Goal: Information Seeking & Learning: Learn about a topic

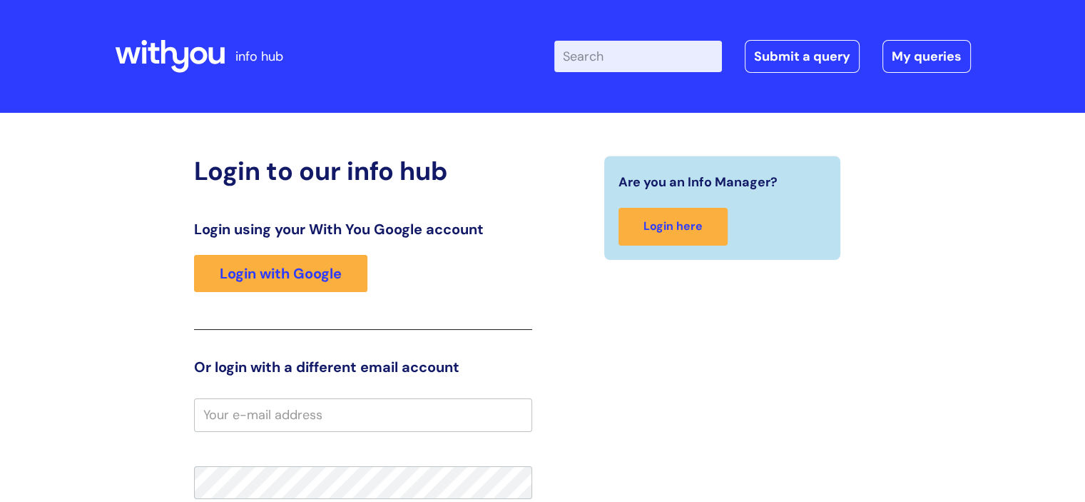
click at [335, 306] on div "Login using your With You Google account Login with Google" at bounding box center [363, 274] width 338 height 109
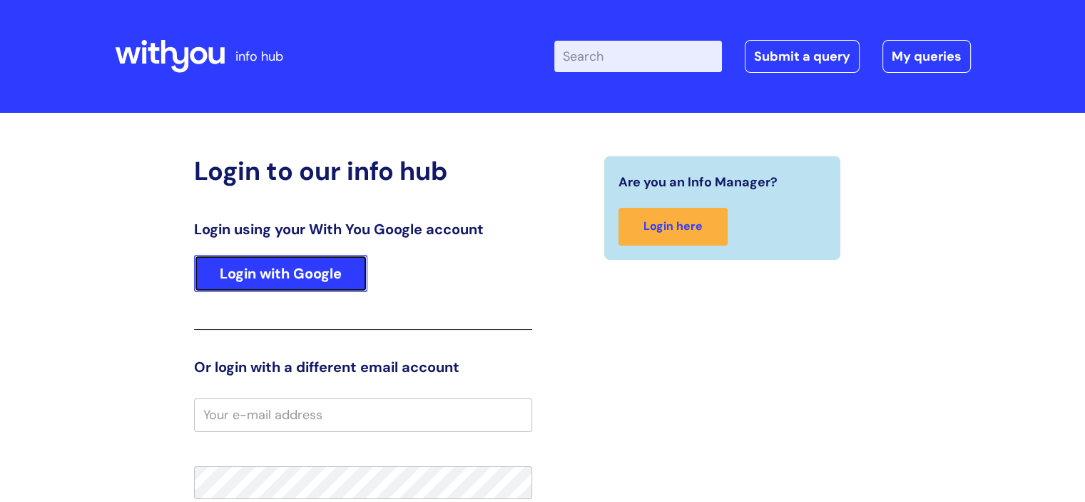
click at [288, 272] on link "Login with Google" at bounding box center [280, 273] width 173 height 37
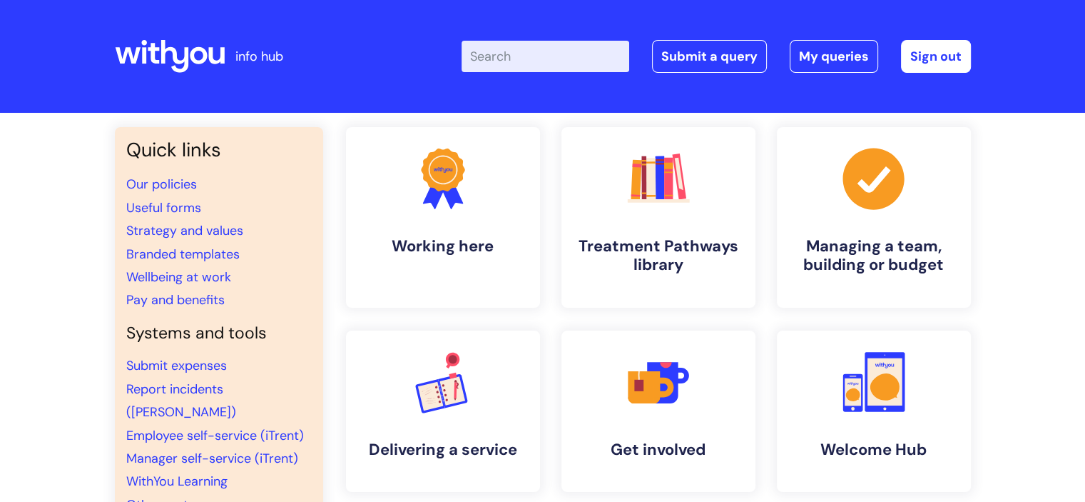
click at [539, 51] on input "Enter your search term here..." at bounding box center [546, 56] width 168 height 31
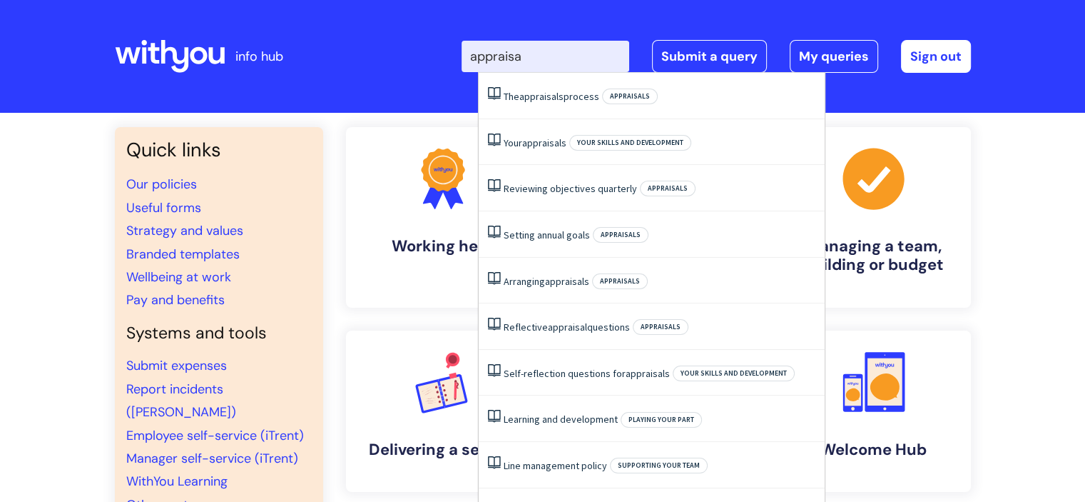
type input "appraisal"
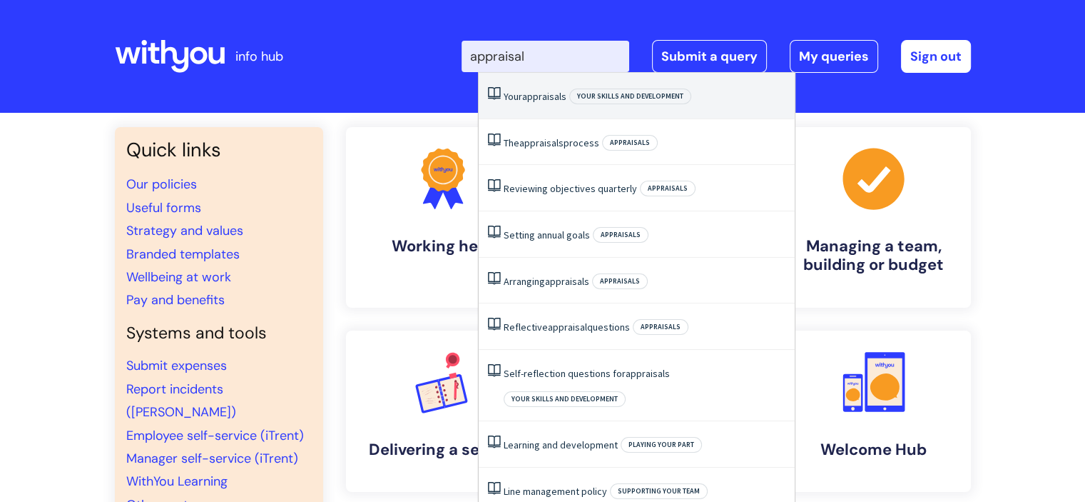
click at [544, 86] on li "Your appraisals Your skills and development" at bounding box center [637, 96] width 316 height 46
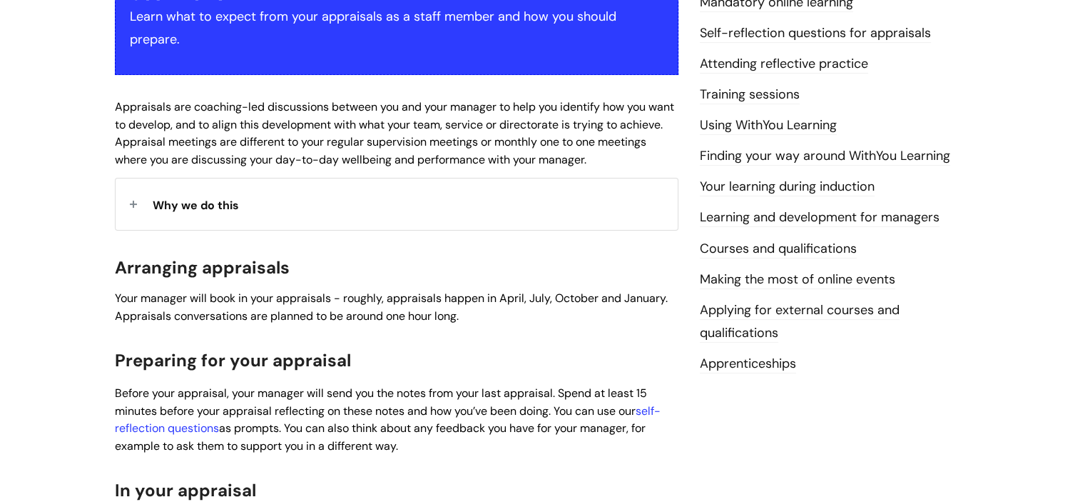
scroll to position [285, 0]
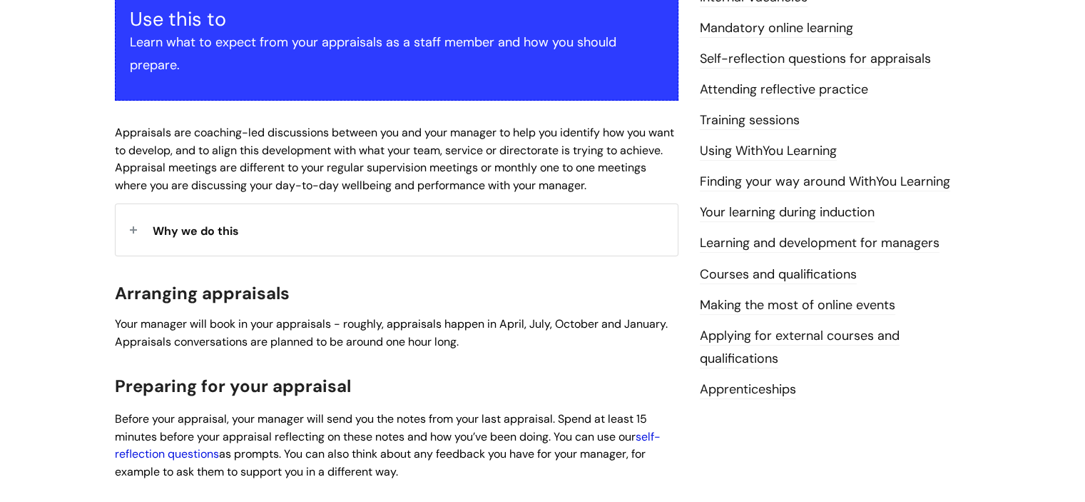
click at [651, 437] on link "self-reflection questions" at bounding box center [388, 445] width 546 height 33
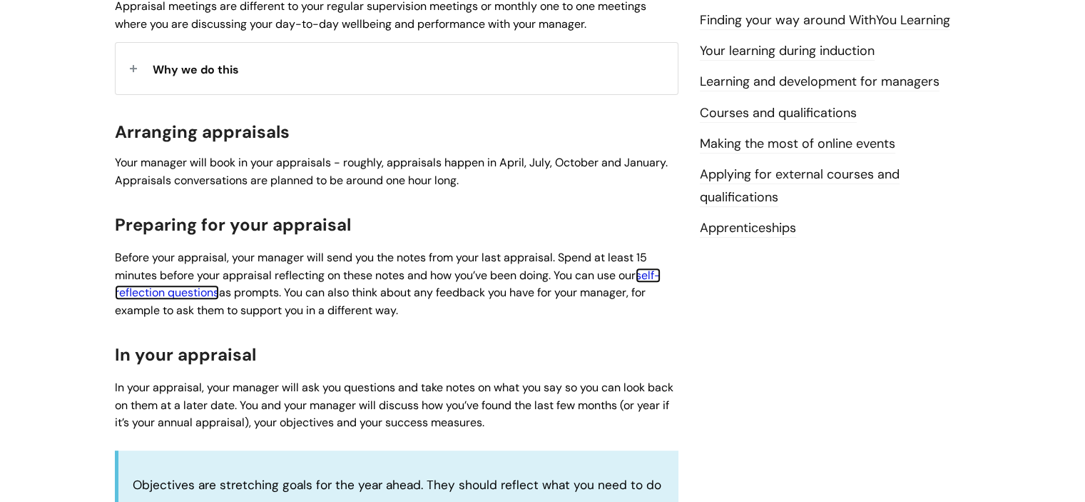
scroll to position [90, 0]
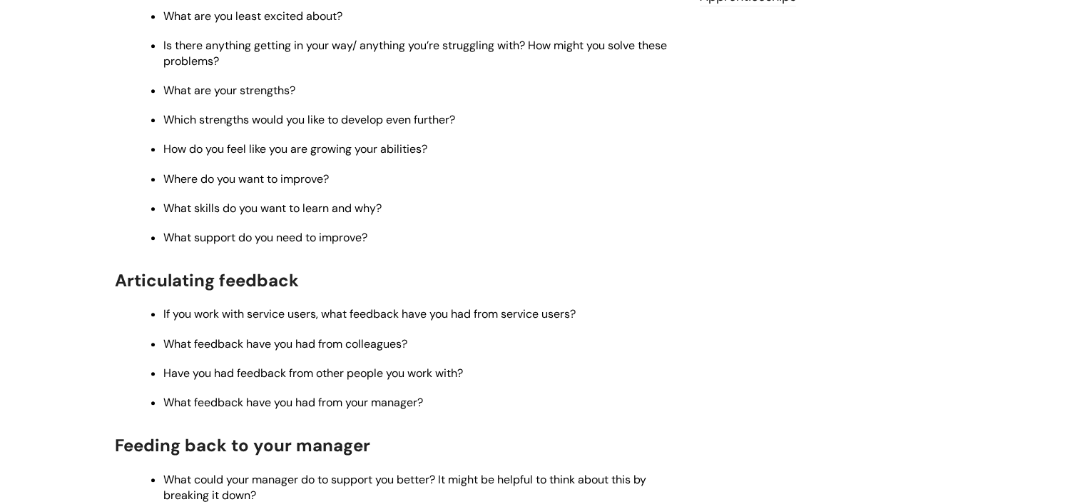
scroll to position [785, 0]
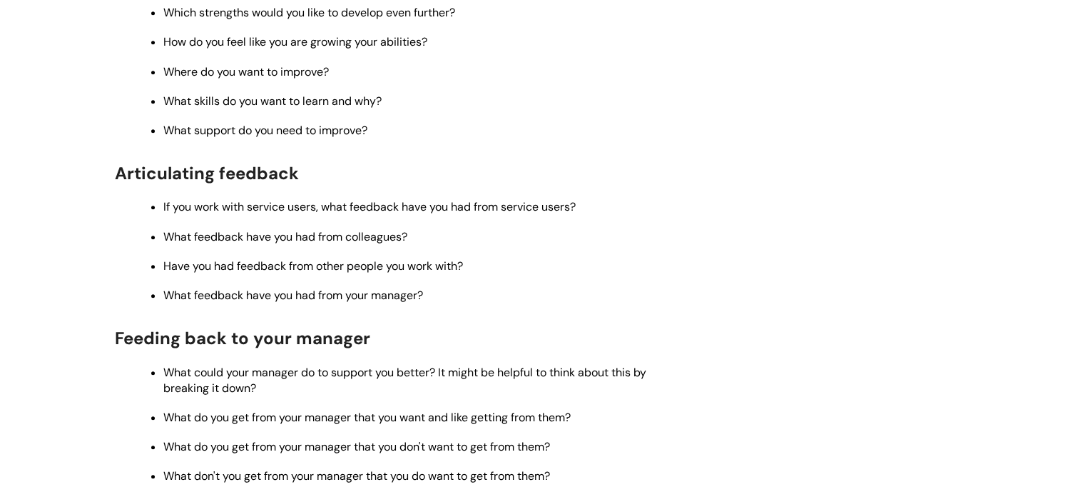
click at [83, 184] on div "Info Hub Categories Working here Your skills and development Self-reflection qu…" at bounding box center [542, 76] width 1085 height 1497
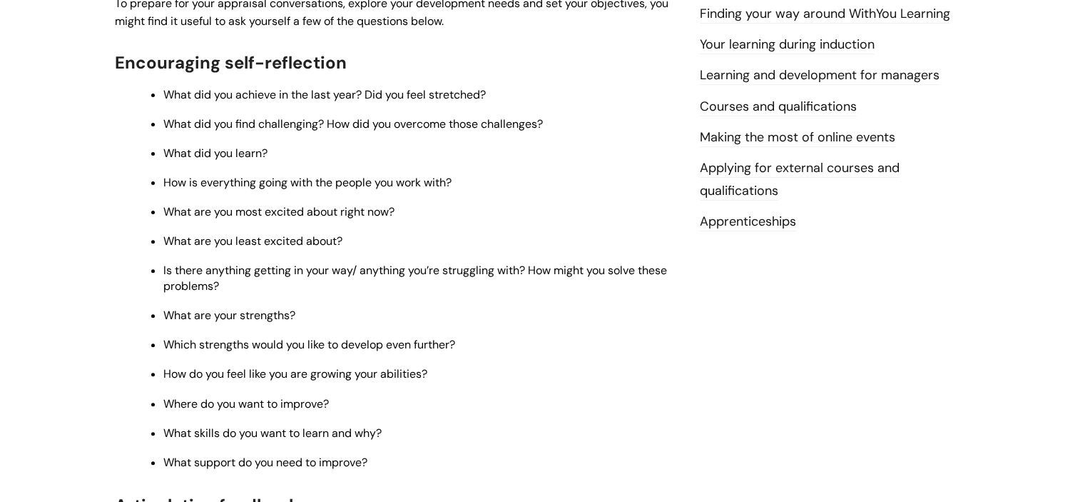
scroll to position [428, 0]
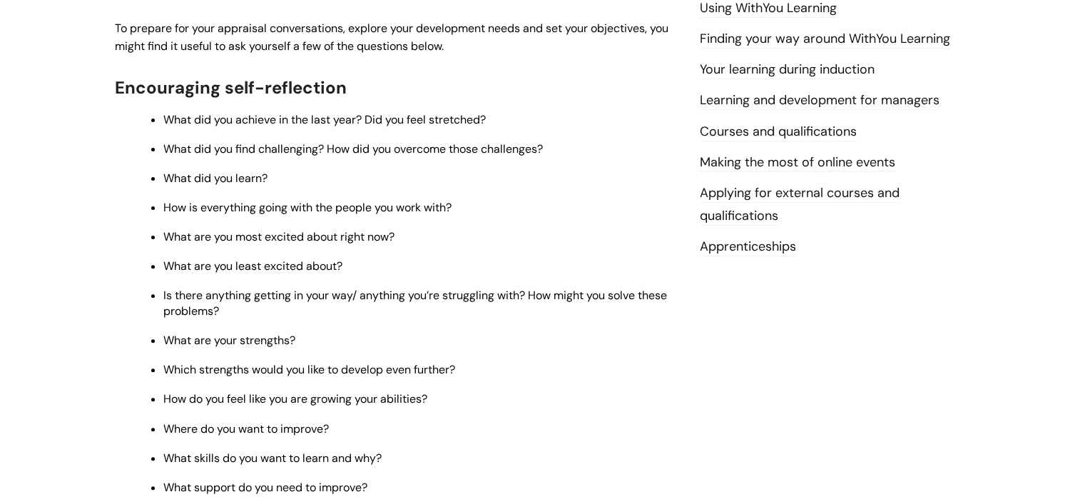
click at [143, 151] on ul "What did you achieve in the last year? Did you feel stretched? What did you fin…" at bounding box center [403, 302] width 549 height 385
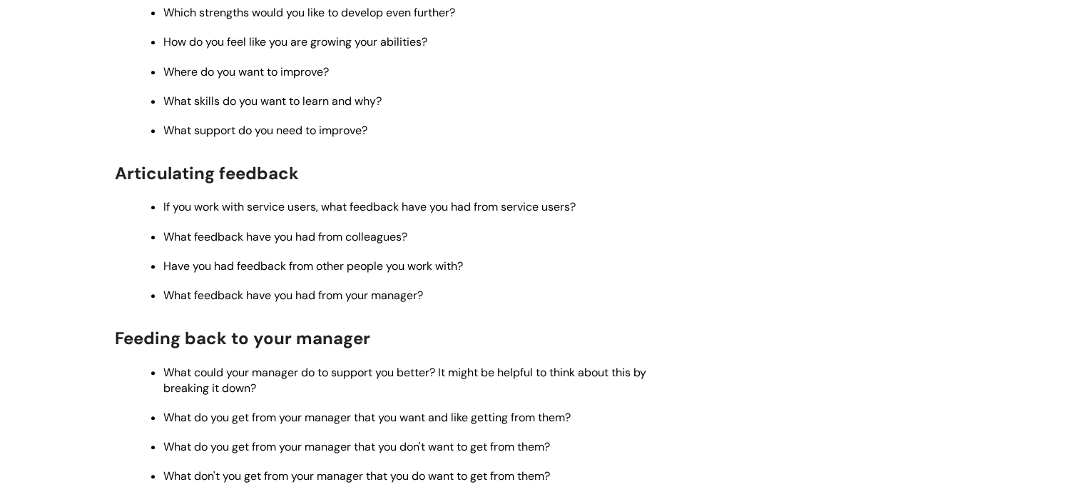
scroll to position [928, 0]
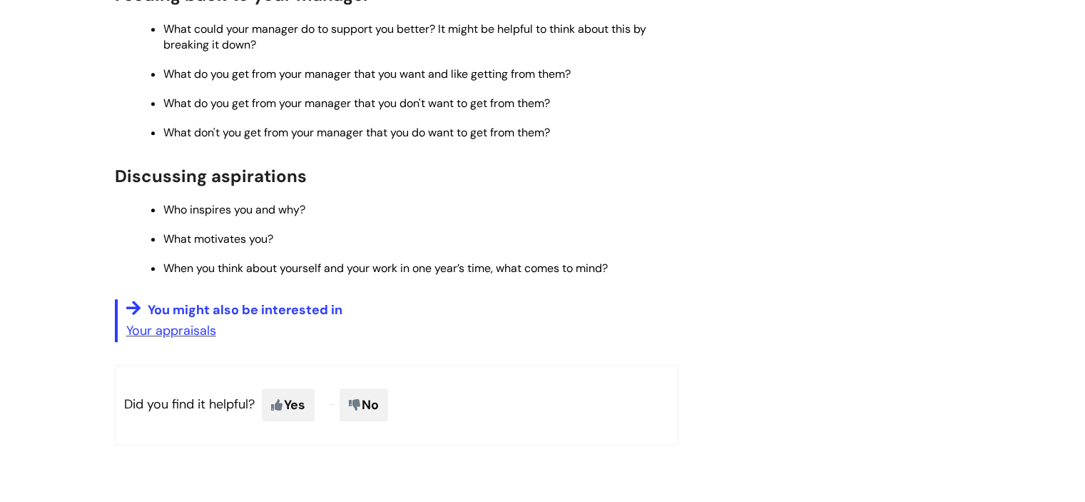
scroll to position [1142, 0]
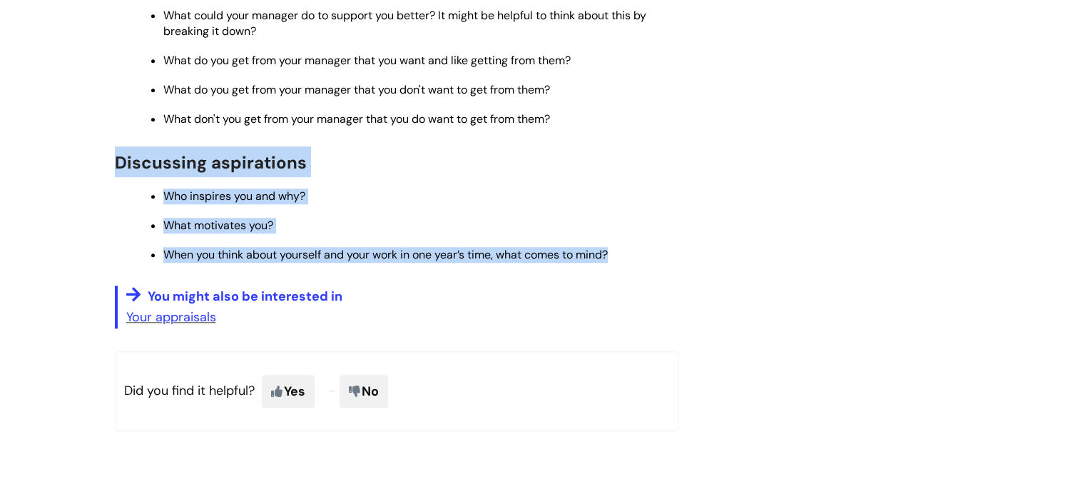
drag, startPoint x: 95, startPoint y: 172, endPoint x: 634, endPoint y: 274, distance: 548.3
copy div "Discussing aspirations Who inspires you and why? What motivates you? When you t…"
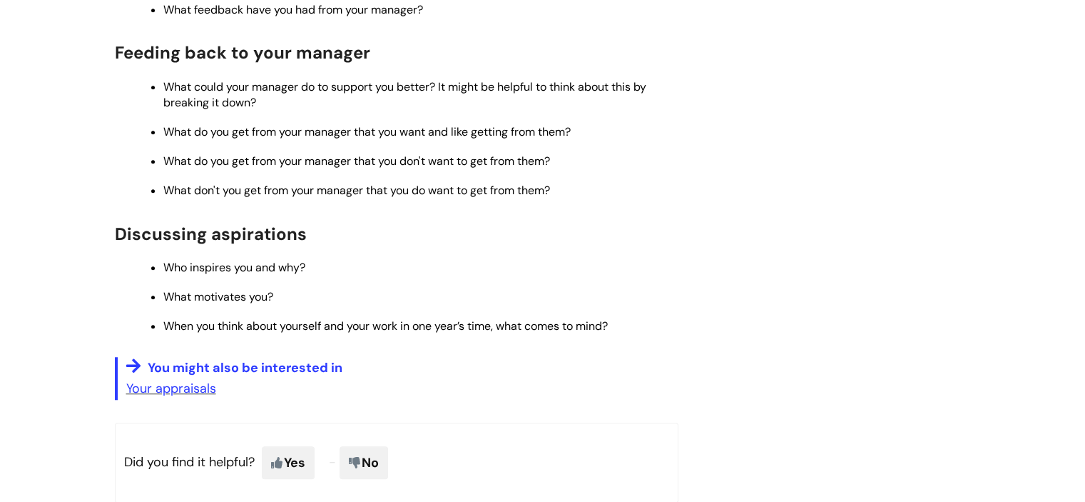
click at [299, 248] on h2 "Discussing aspirations" at bounding box center [397, 233] width 564 height 31
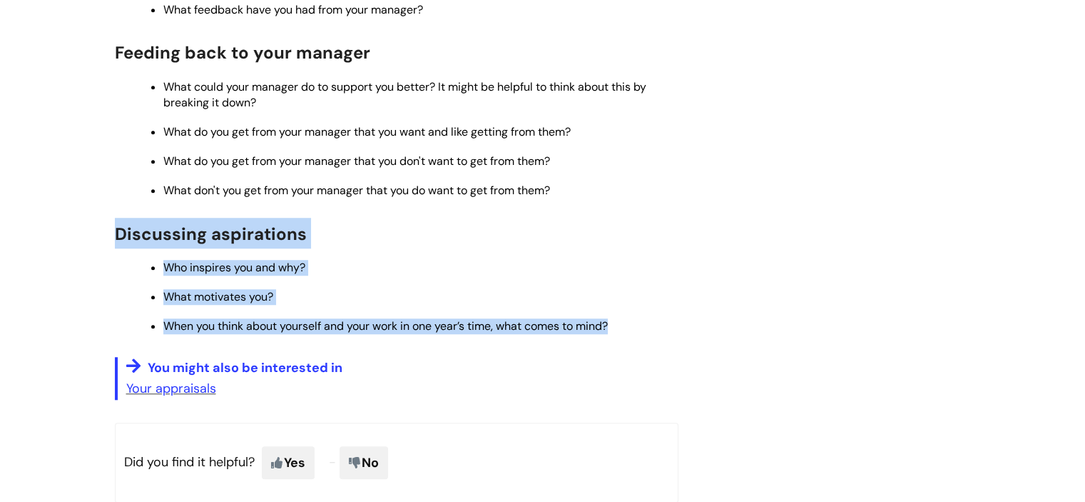
drag, startPoint x: 115, startPoint y: 249, endPoint x: 633, endPoint y: 341, distance: 526.2
copy div "Discussing aspirations Who inspires you and why? What motivates you? When you t…"
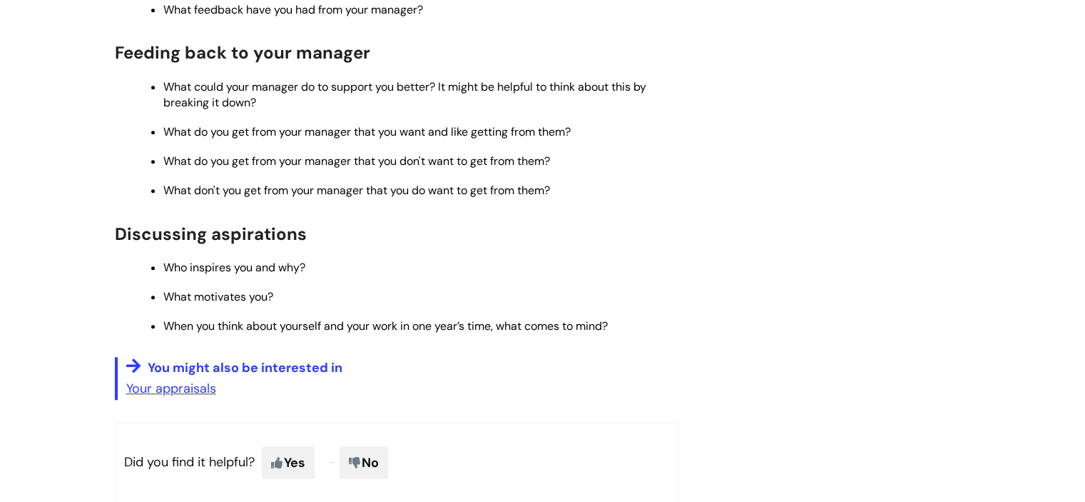
click at [551, 190] on ul "What could your manager do to support you better? It might be helpful to think …" at bounding box center [403, 137] width 549 height 121
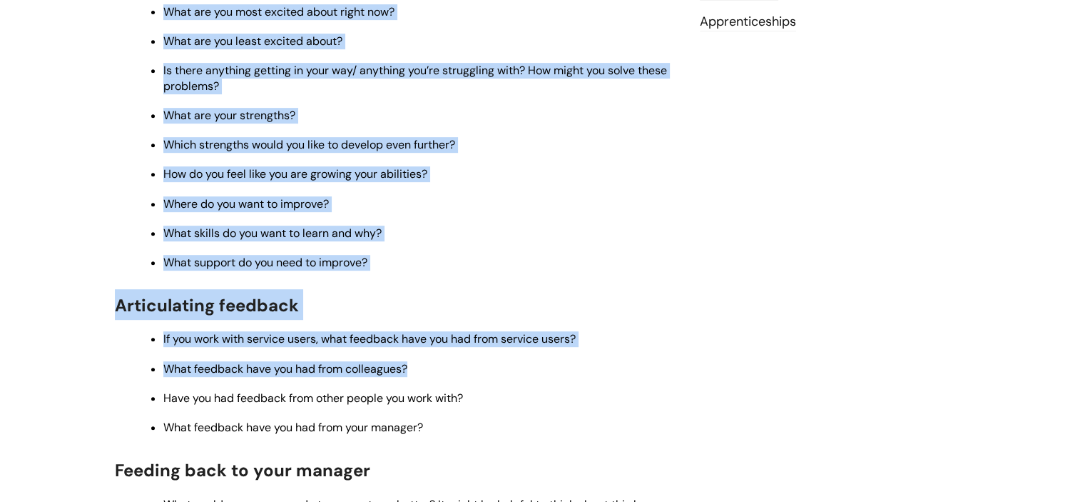
scroll to position [714, 0]
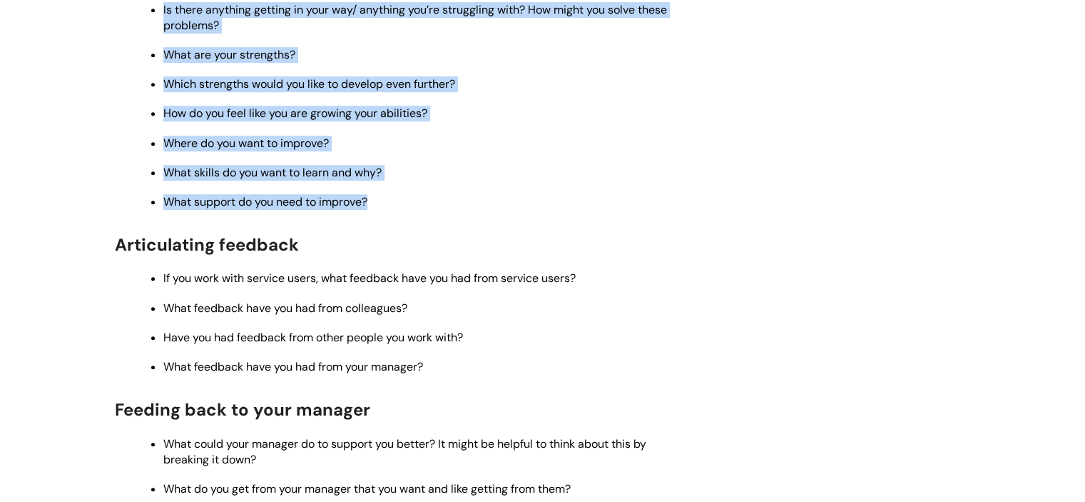
drag, startPoint x: 97, startPoint y: 81, endPoint x: 454, endPoint y: 216, distance: 381.4
click at [454, 216] on div "Info Hub Categories Working here Your skills and development Self-reflection qu…" at bounding box center [542, 147] width 1085 height 1497
copy div "Encouraging self-reflection What did you achieve in the last year? Did you feel…"
drag, startPoint x: 617, startPoint y: 133, endPoint x: 565, endPoint y: 148, distance: 54.0
click at [617, 133] on ul "What did you achieve in the last year? Did you feel stretched? What did you fin…" at bounding box center [403, 16] width 549 height 385
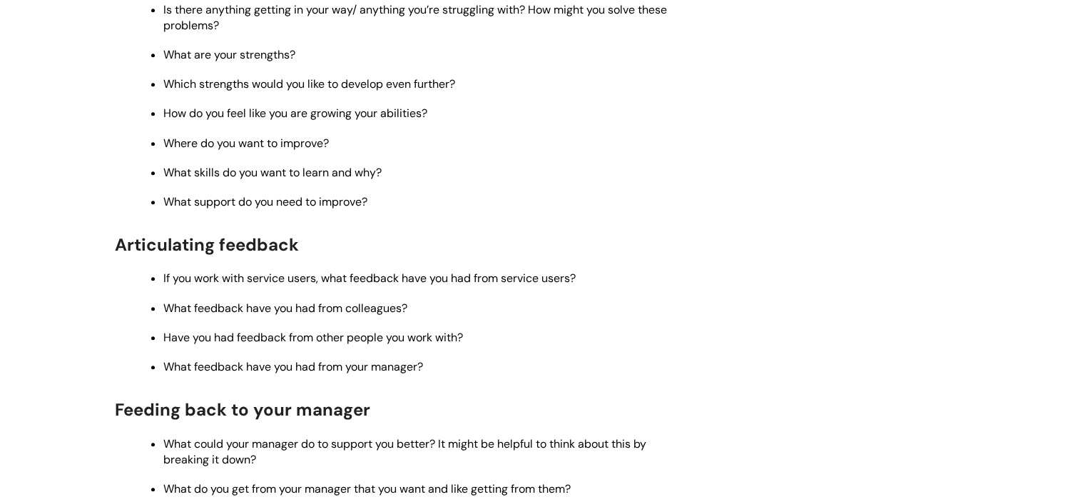
click at [83, 256] on div "Info Hub Categories Working here Your skills and development Self-reflection qu…" at bounding box center [542, 147] width 1085 height 1497
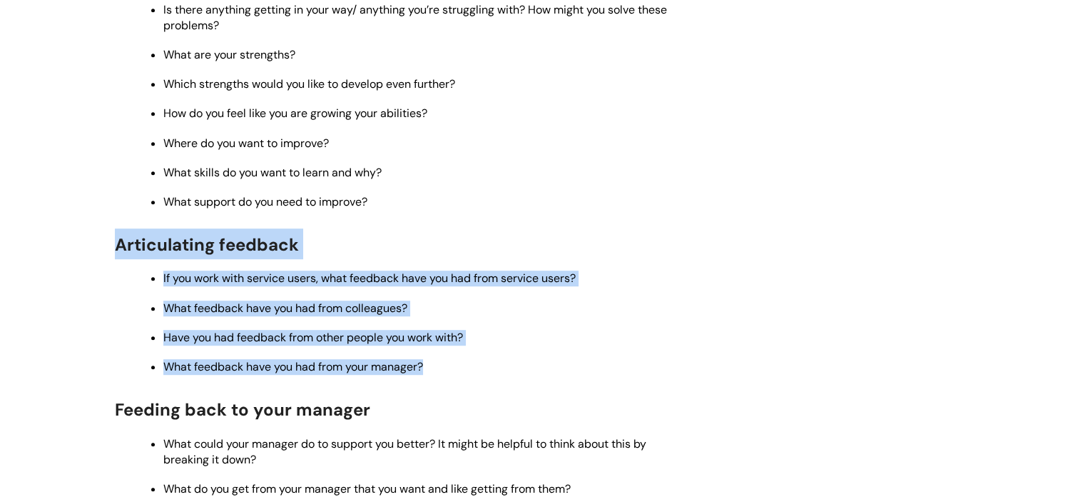
drag, startPoint x: 94, startPoint y: 256, endPoint x: 483, endPoint y: 382, distance: 408.7
click at [483, 382] on div "Info Hub Categories Working here Your skills and development Self-reflection qu…" at bounding box center [542, 147] width 1085 height 1497
copy div "Articulating feedback If you work with service users, what feedback have you ha…"
click at [582, 231] on div "Use this to Help you as a staff member self-reflect ahead of your appraisal wit…" at bounding box center [397, 176] width 564 height 1162
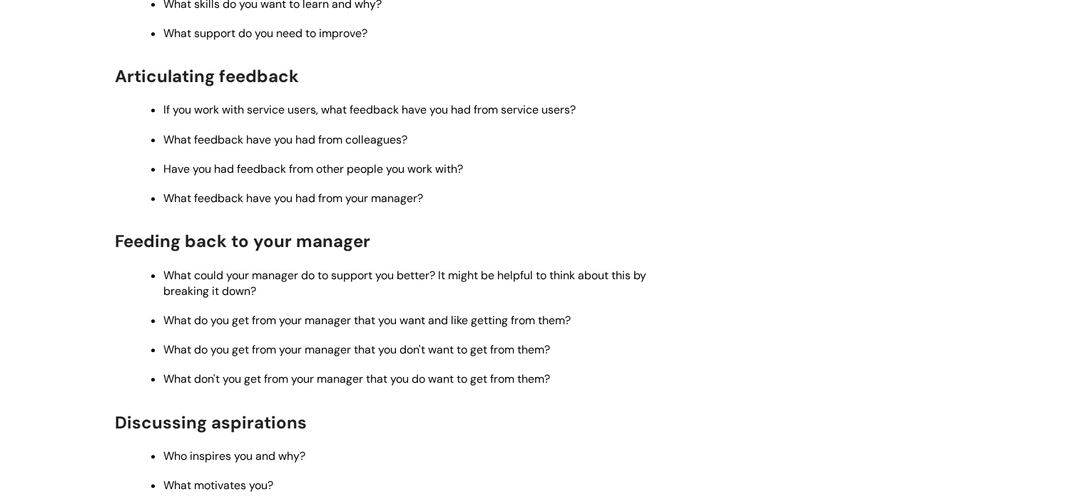
scroll to position [999, 0]
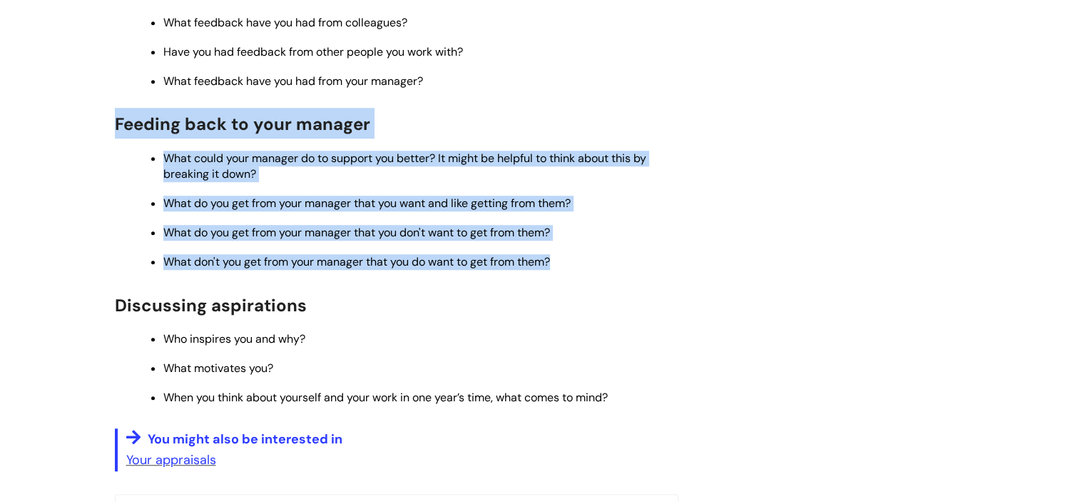
drag, startPoint x: 109, startPoint y: 133, endPoint x: 568, endPoint y: 284, distance: 483.1
copy div "Feeding back to your manager What could your manager do to support you better? …"
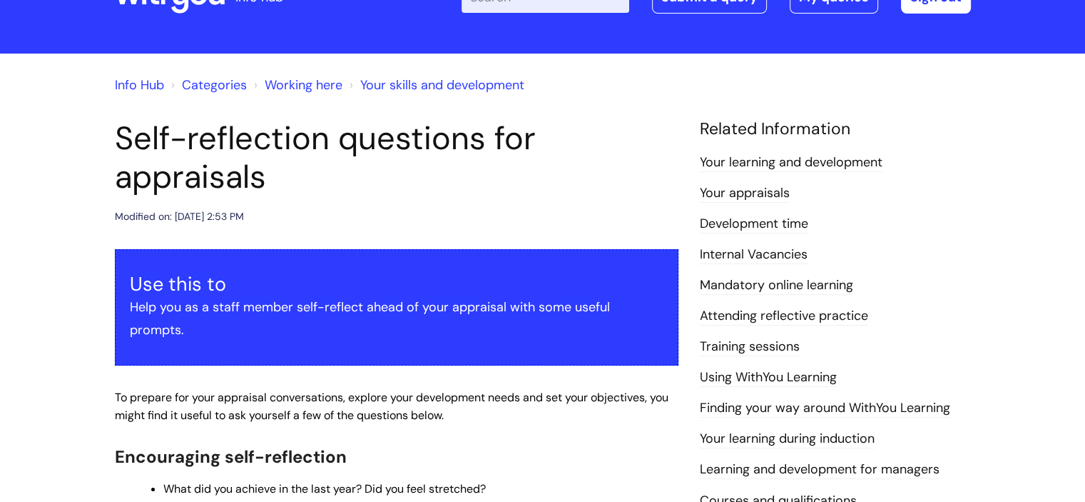
scroll to position [0, 0]
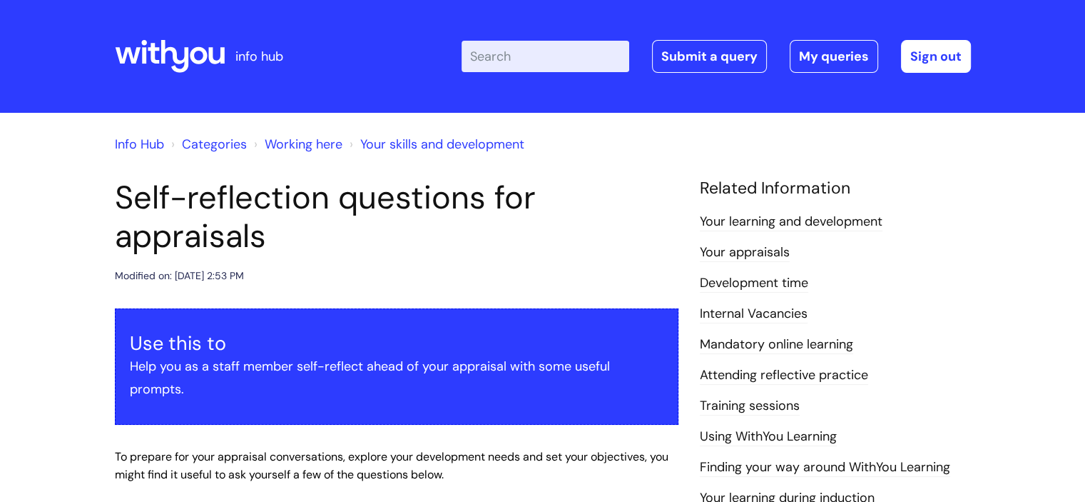
drag, startPoint x: 101, startPoint y: 185, endPoint x: 339, endPoint y: 240, distance: 244.6
click at [554, 246] on h1 "Self-reflection questions for appraisals" at bounding box center [397, 216] width 564 height 77
